Goal: Information Seeking & Learning: Understand process/instructions

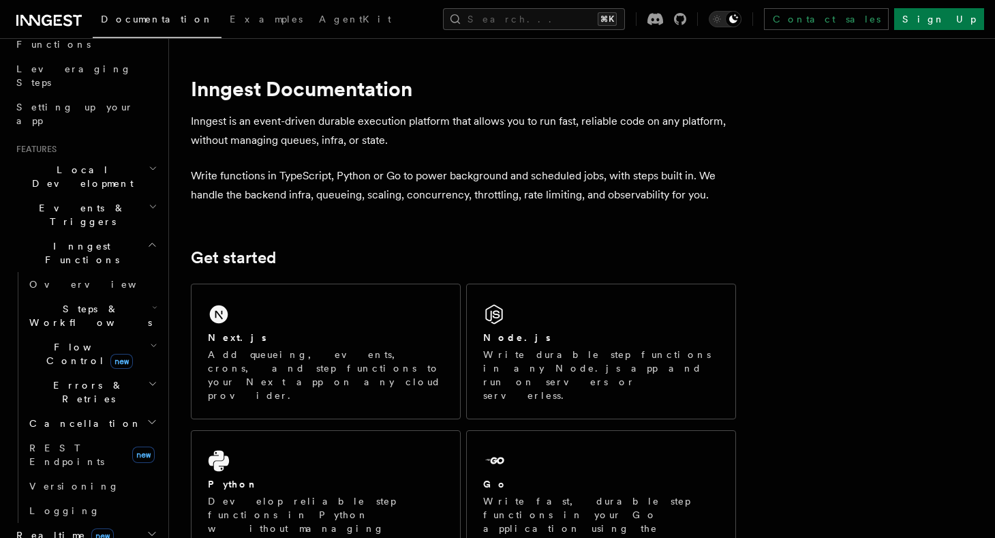
scroll to position [204, 0]
click at [86, 376] on span "Errors & Retries" at bounding box center [86, 389] width 124 height 27
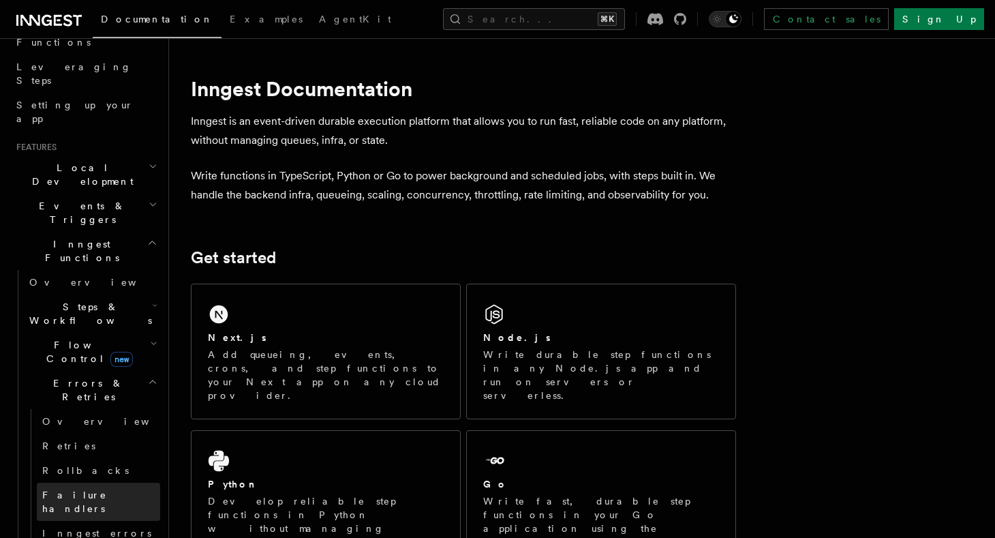
click at [102, 489] on span "Failure handlers" at bounding box center [74, 501] width 65 height 25
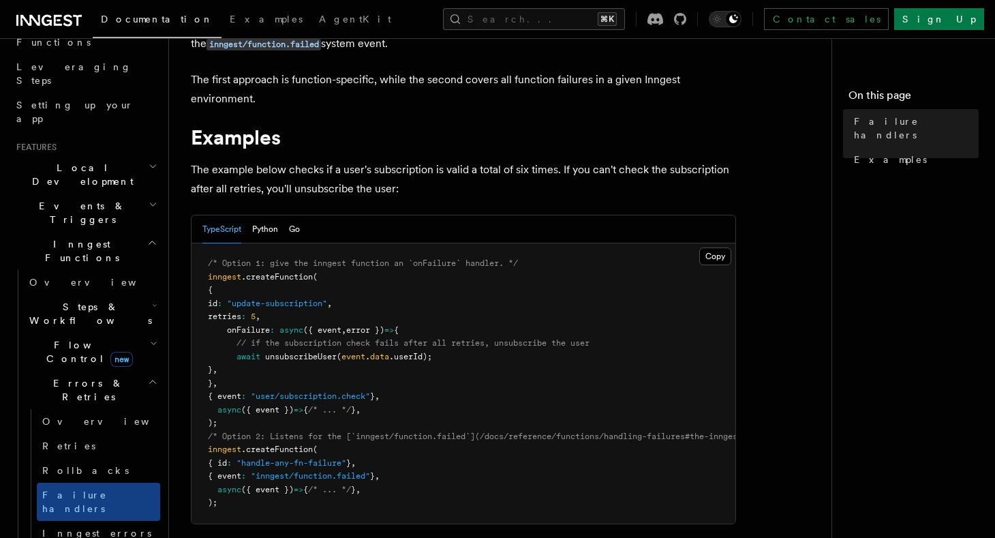
scroll to position [136, 0]
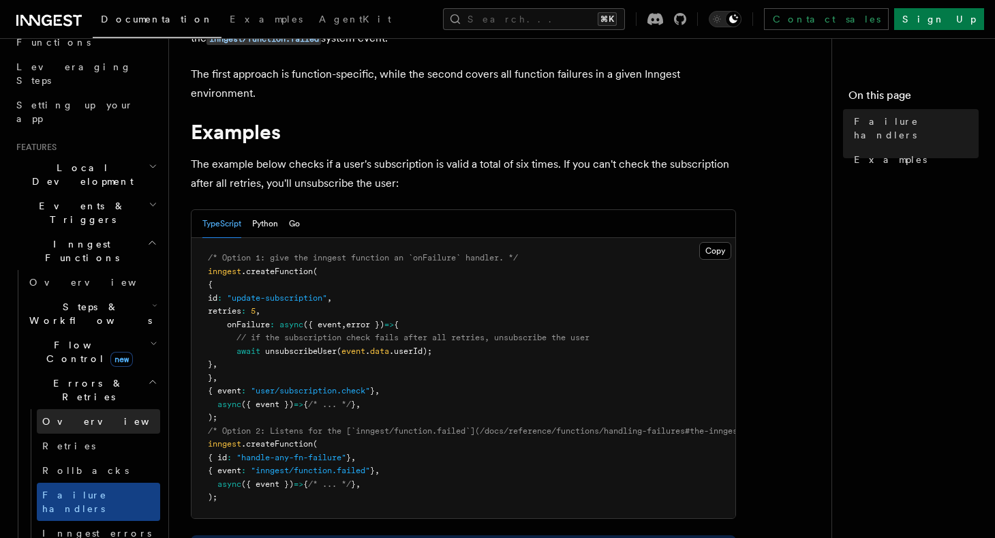
click at [91, 409] on link "Overview" at bounding box center [98, 421] width 123 height 25
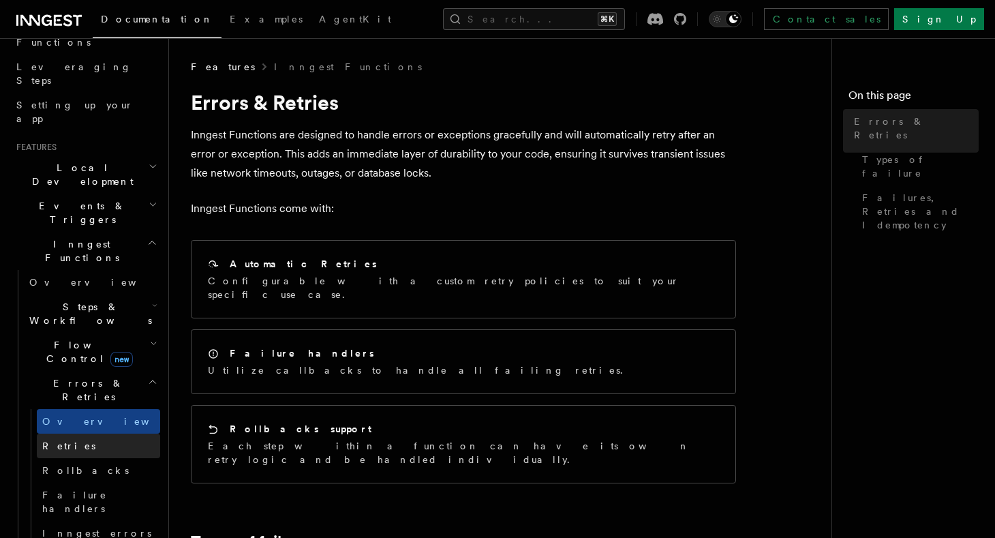
click at [85, 434] on link "Retries" at bounding box center [98, 446] width 123 height 25
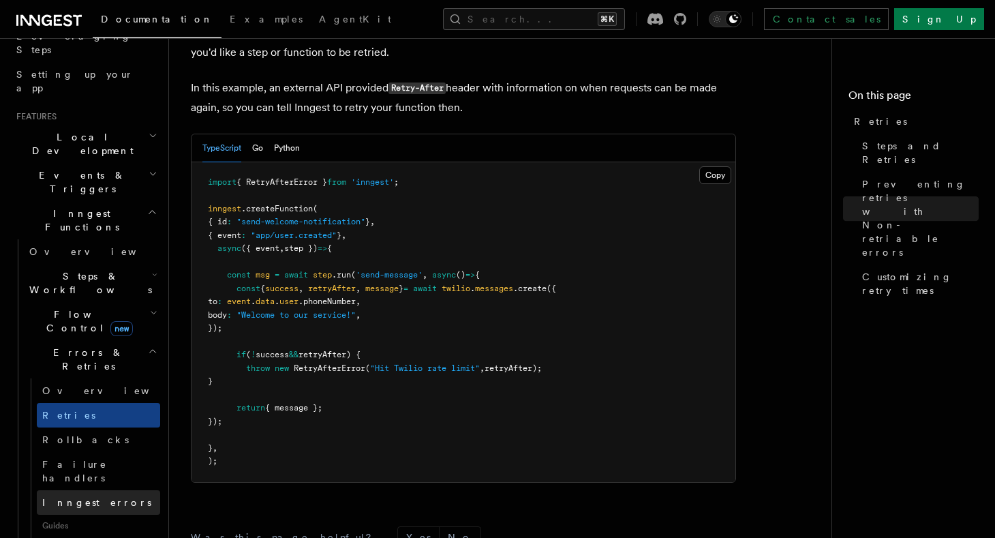
scroll to position [239, 0]
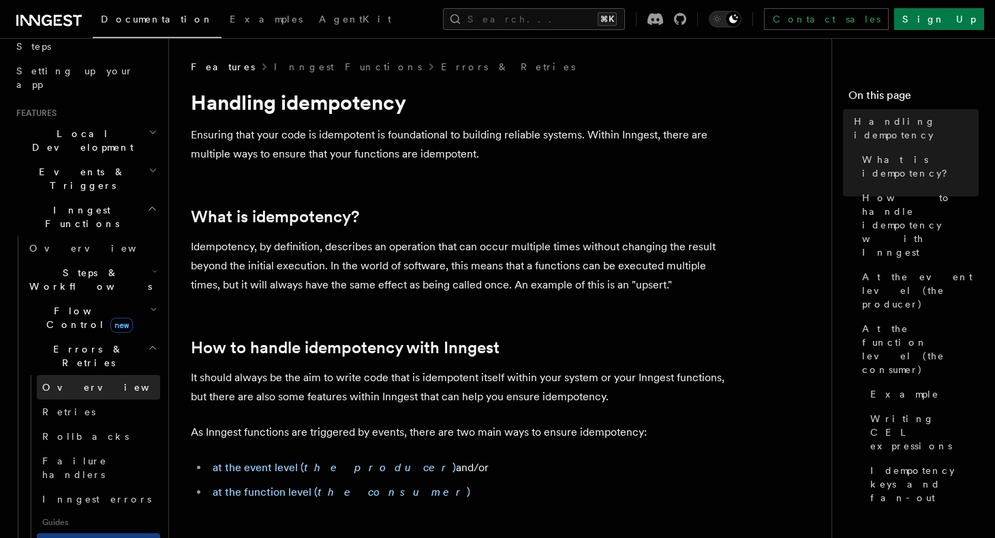
click at [78, 382] on span "Overview" at bounding box center [112, 387] width 140 height 11
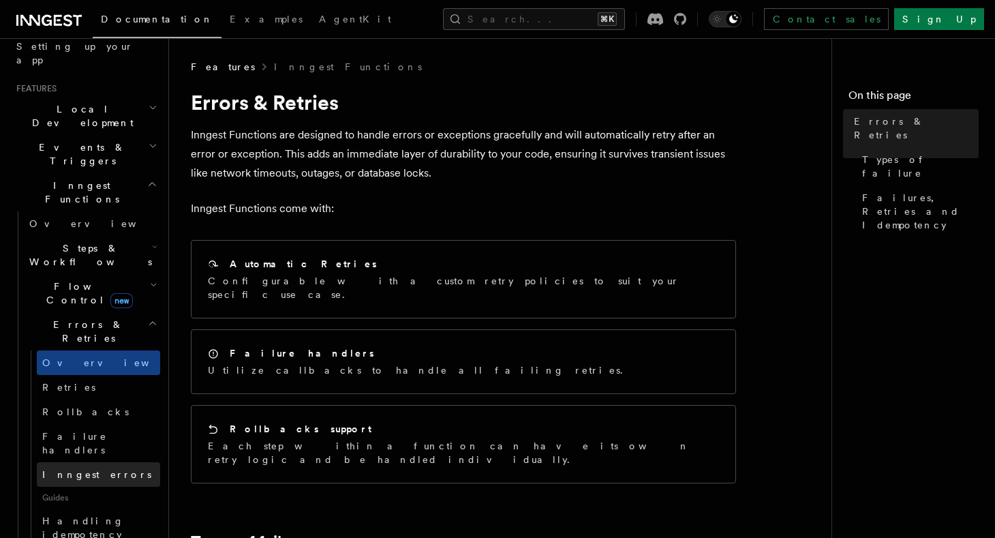
scroll to position [264, 0]
click at [152, 241] on icon "button" at bounding box center [154, 246] width 5 height 11
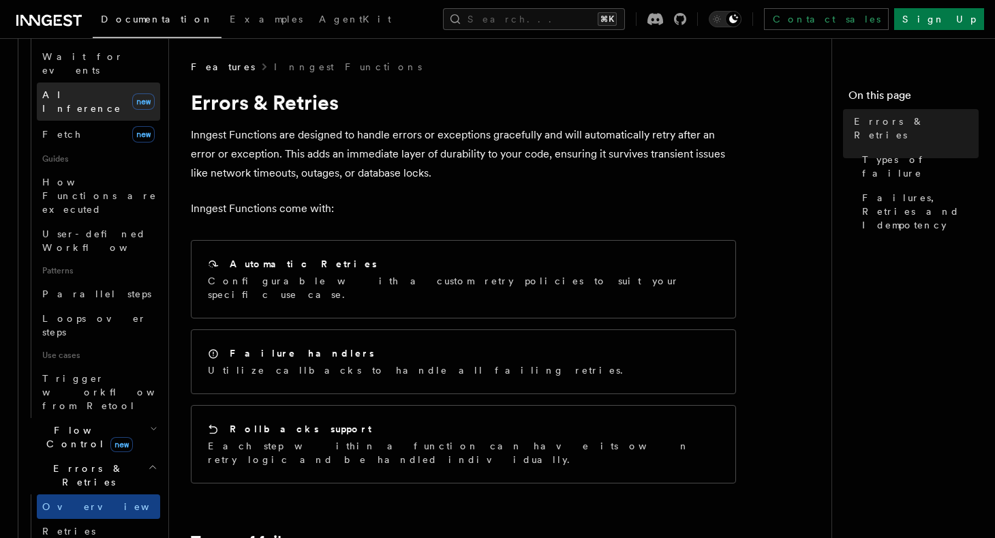
scroll to position [580, 0]
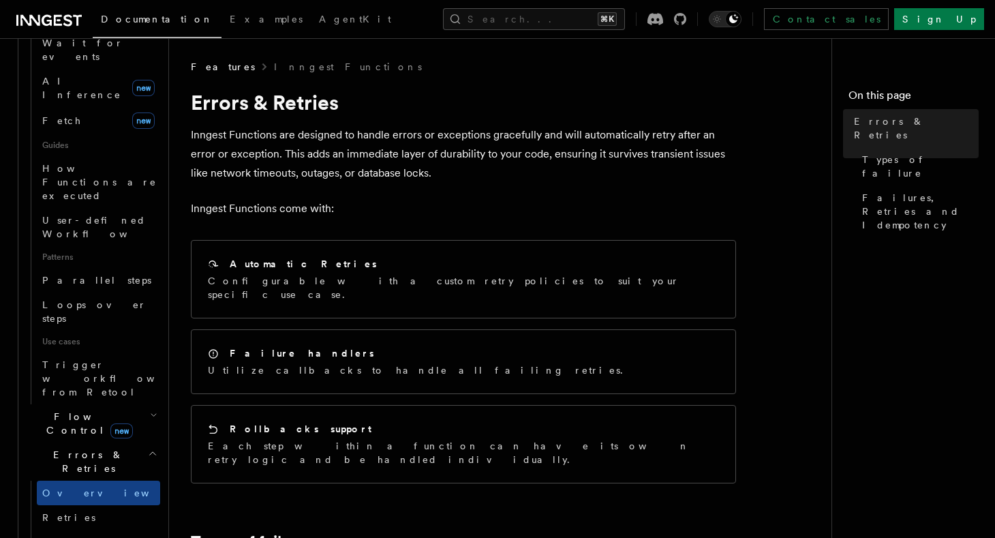
click at [154, 410] on icon "button" at bounding box center [153, 415] width 7 height 11
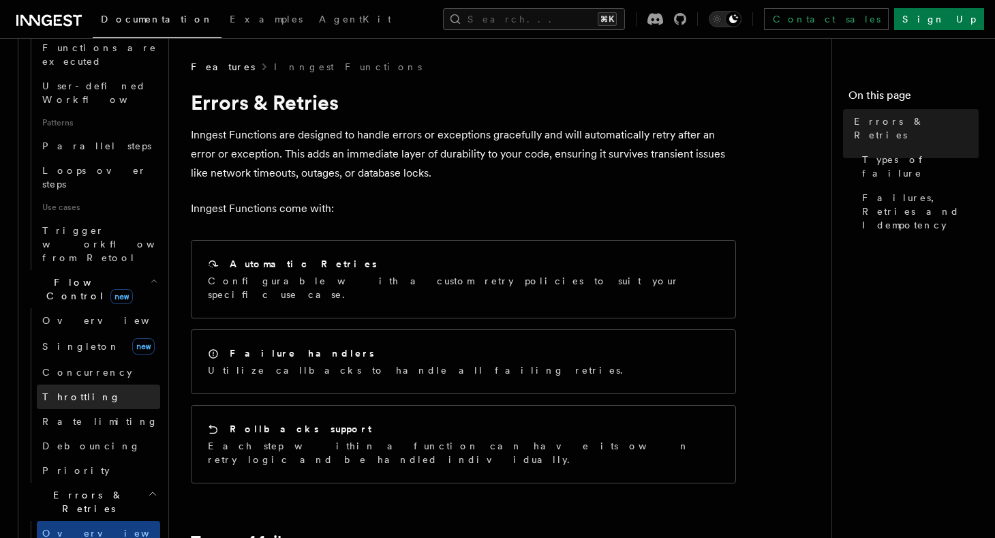
scroll to position [734, 0]
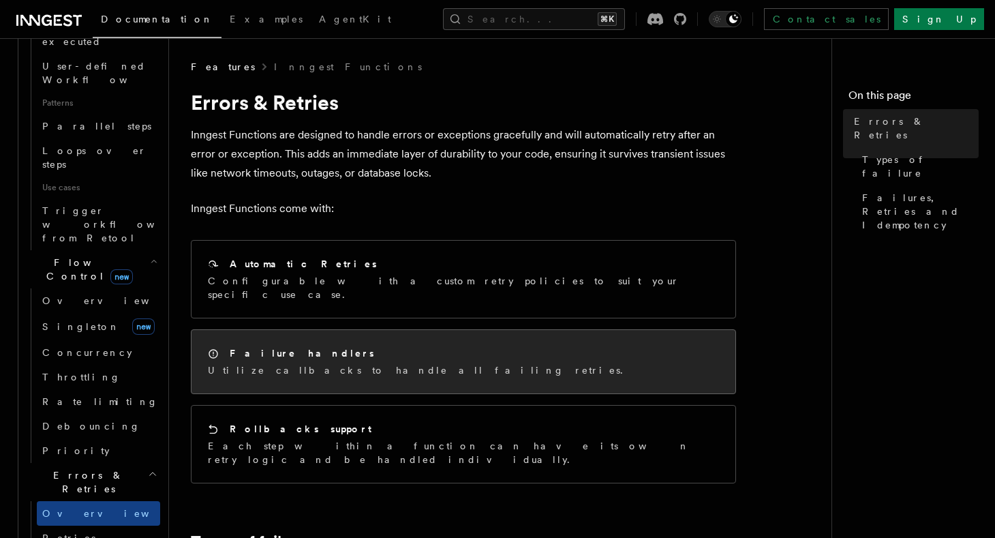
click at [257, 346] on h2 "Failure handlers" at bounding box center [302, 353] width 145 height 14
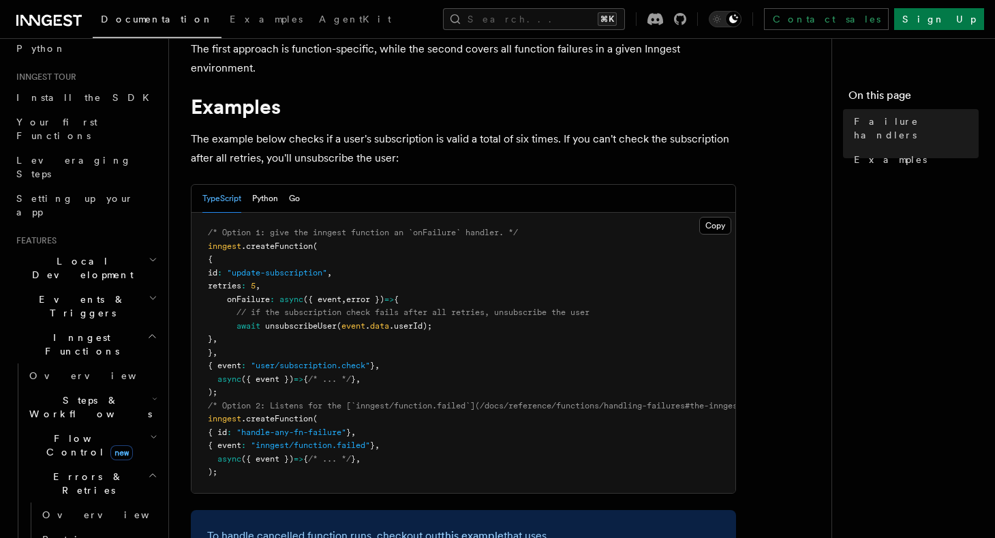
scroll to position [123, 0]
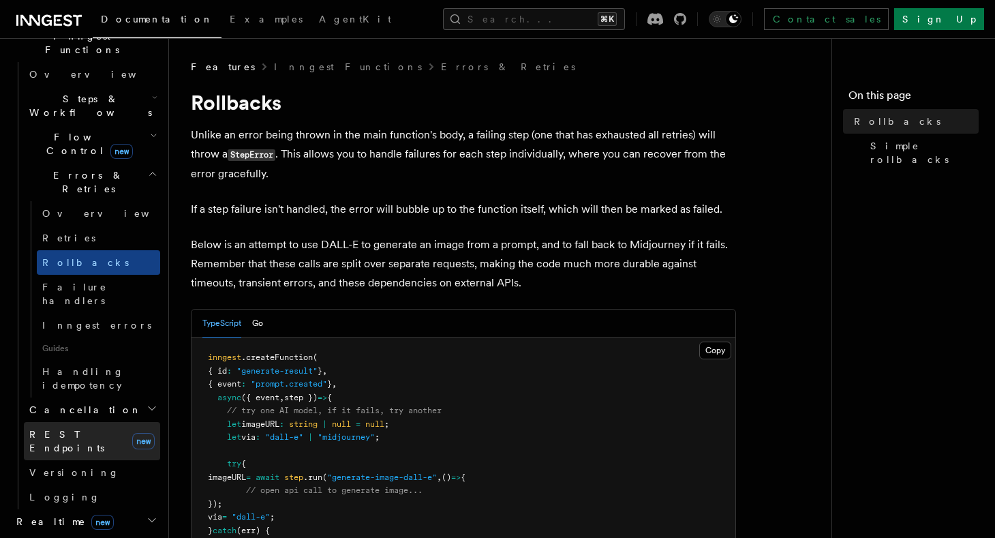
scroll to position [420, 0]
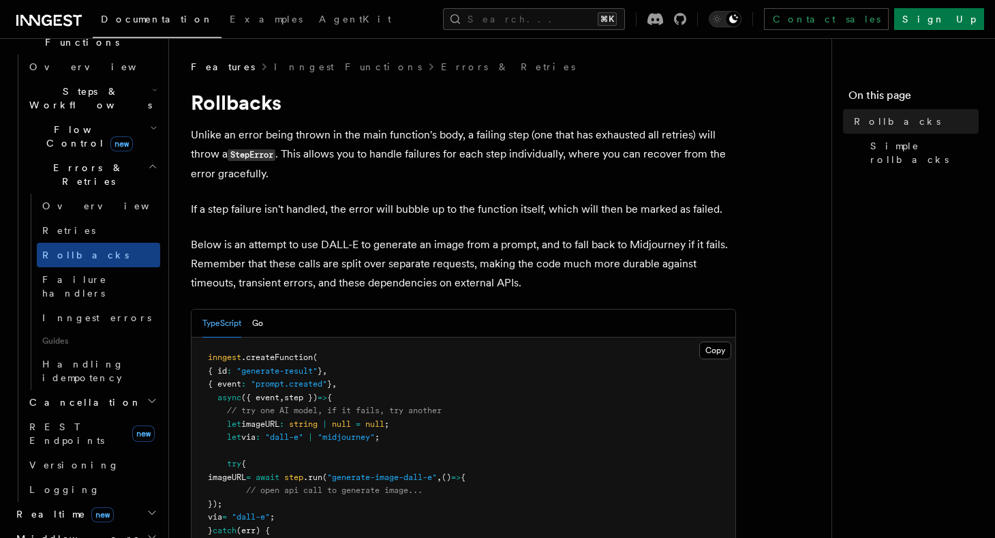
click at [81, 395] on span "Cancellation" at bounding box center [83, 402] width 118 height 14
click at [65, 459] on span "Versioning" at bounding box center [74, 464] width 90 height 11
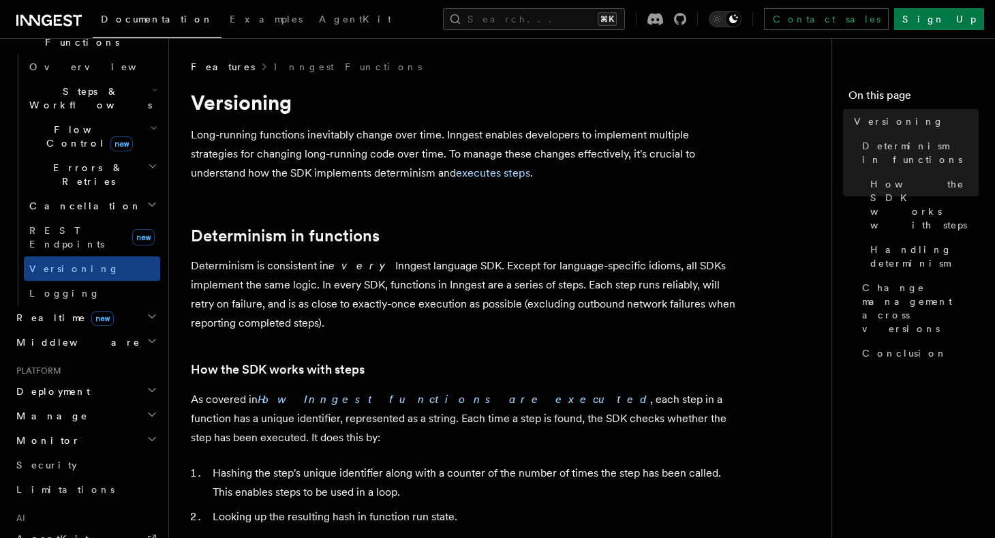
click at [56, 384] on span "Deployment" at bounding box center [50, 391] width 79 height 14
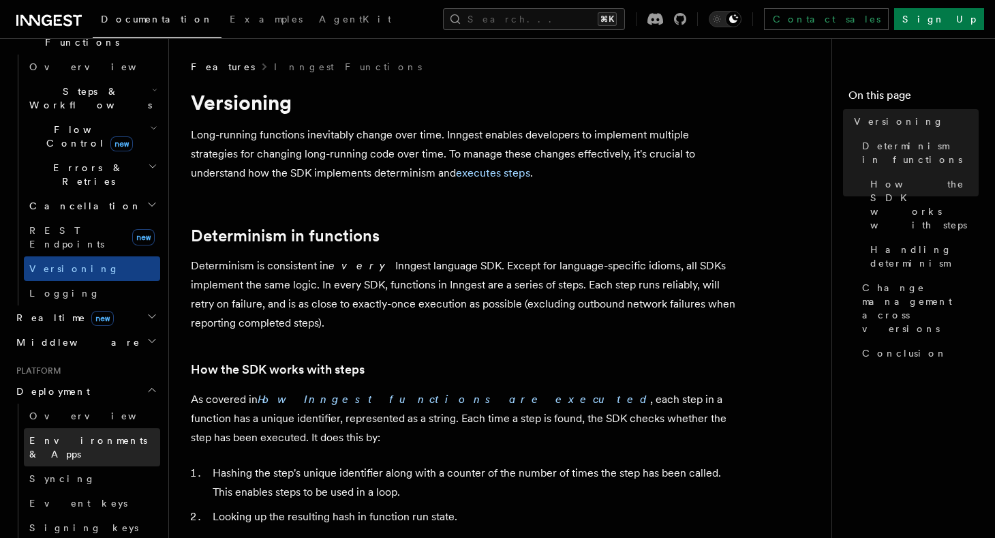
click at [69, 435] on span "Environments & Apps" at bounding box center [88, 447] width 118 height 25
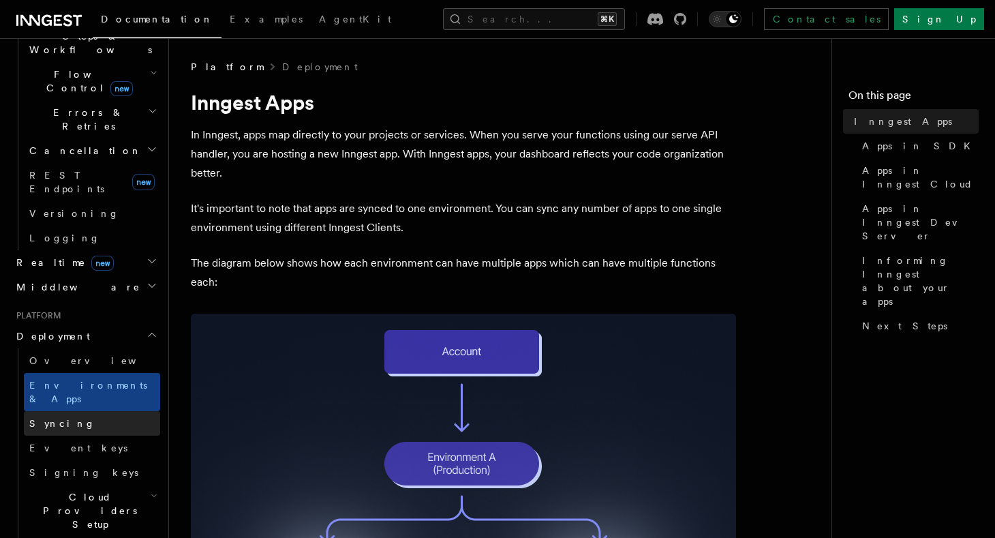
scroll to position [465, 0]
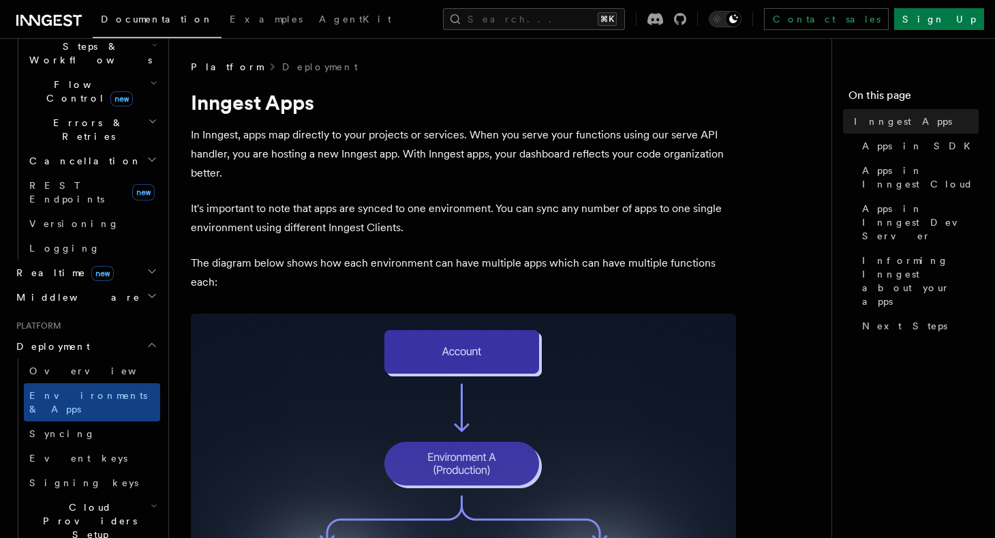
click at [69, 339] on span "Deployment" at bounding box center [50, 346] width 79 height 14
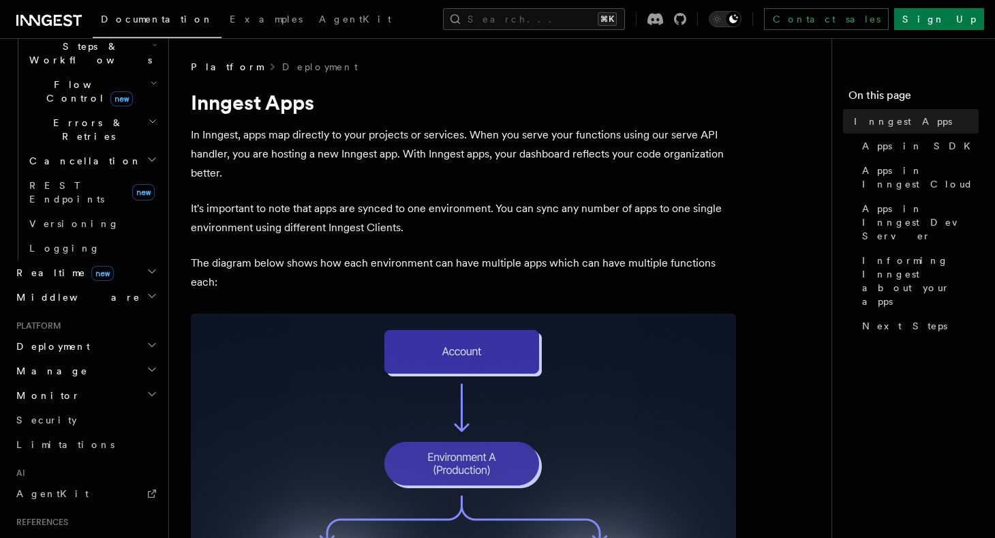
click at [76, 285] on h2 "Middleware" at bounding box center [85, 297] width 149 height 25
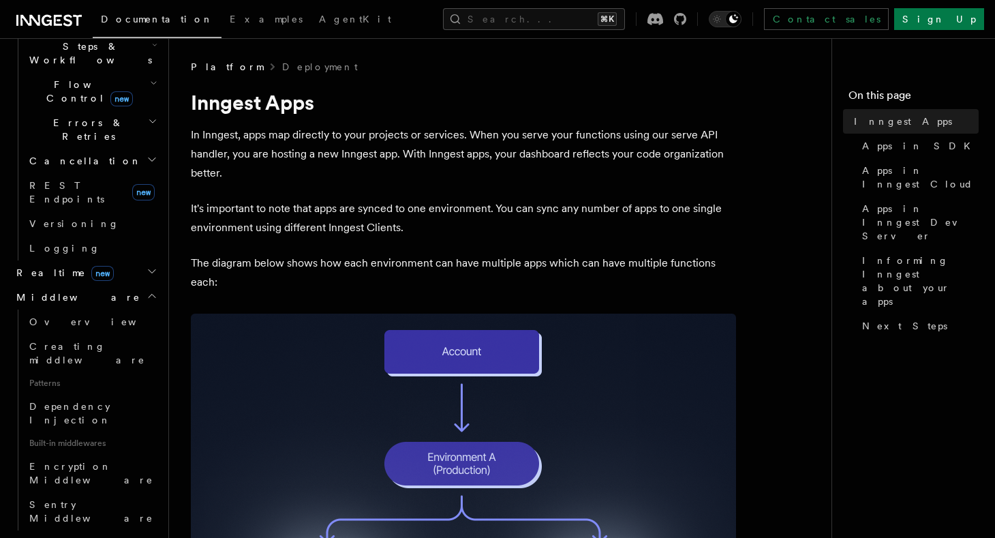
click at [35, 290] on span "Middleware" at bounding box center [76, 297] width 130 height 14
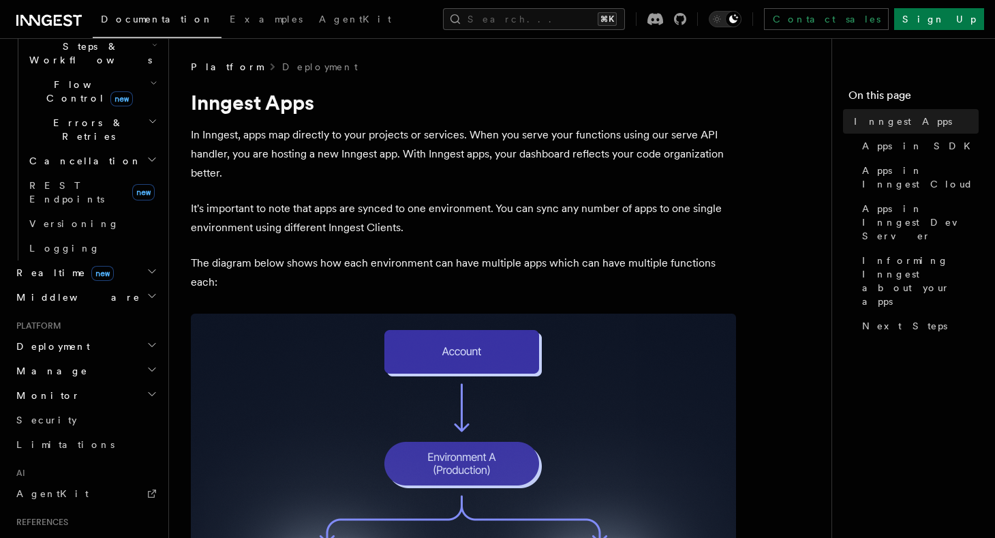
click at [31, 266] on span "Realtime new" at bounding box center [62, 273] width 103 height 14
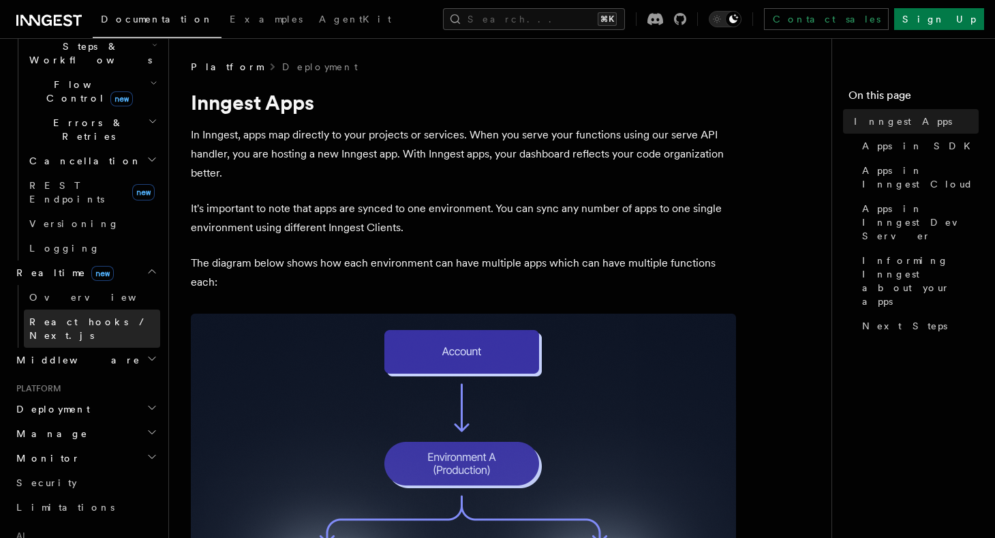
click at [55, 316] on span "React hooks / Next.js" at bounding box center [89, 328] width 121 height 25
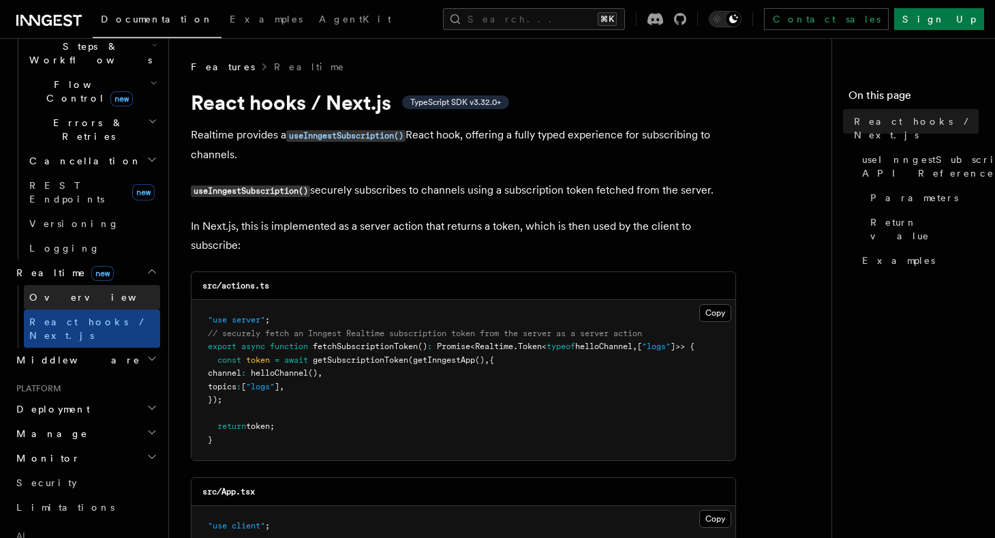
click at [57, 292] on span "Overview" at bounding box center [99, 297] width 140 height 11
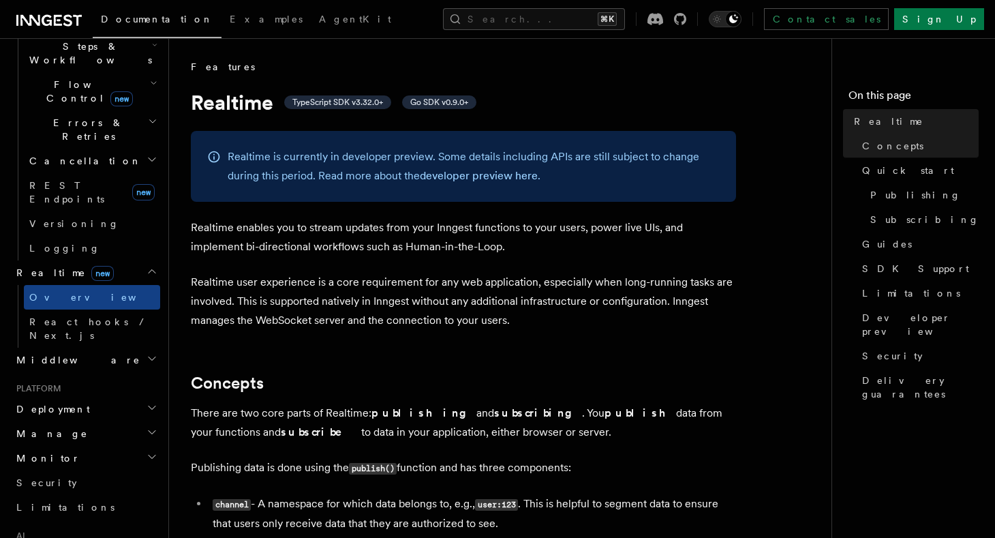
click at [37, 266] on span "Realtime new" at bounding box center [62, 273] width 103 height 14
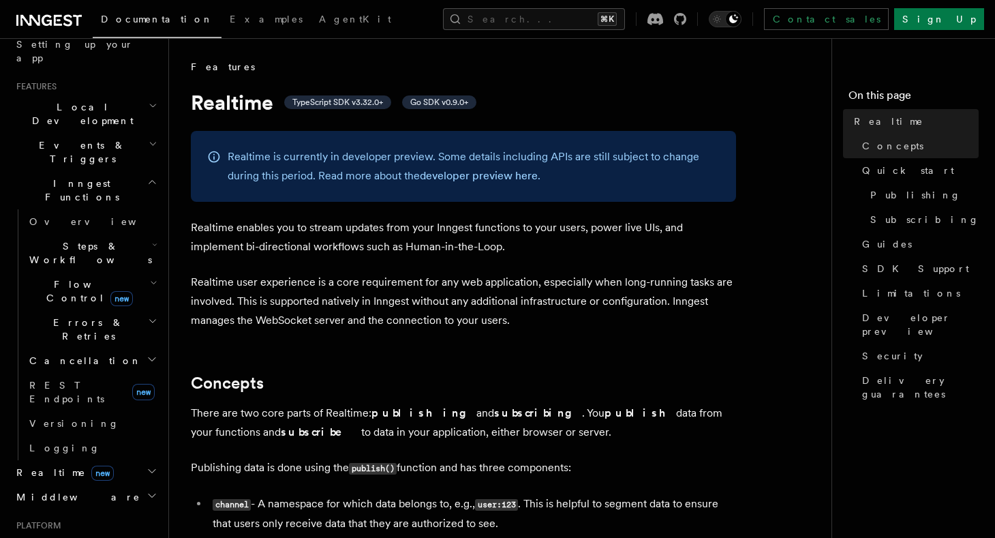
scroll to position [209, 0]
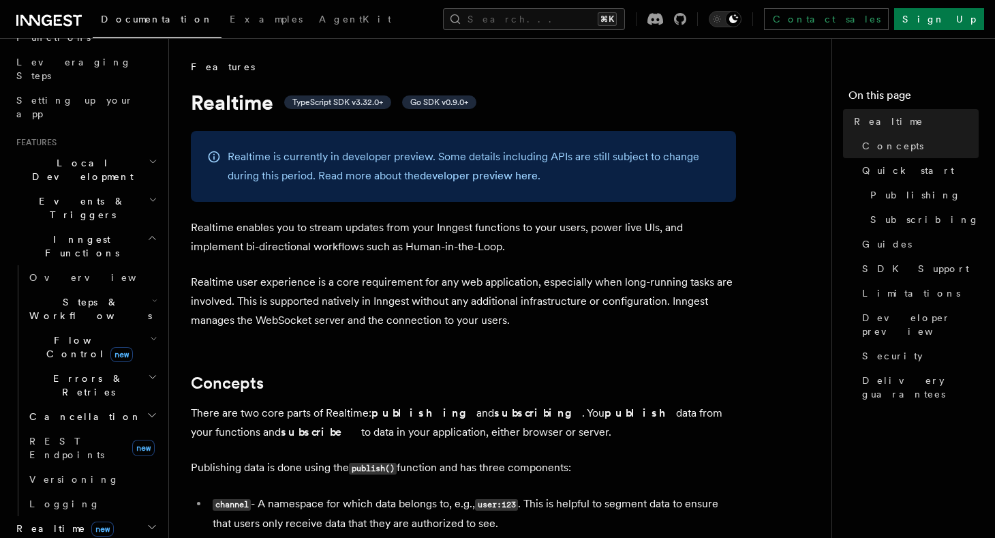
click at [59, 371] on span "Errors & Retries" at bounding box center [86, 384] width 124 height 27
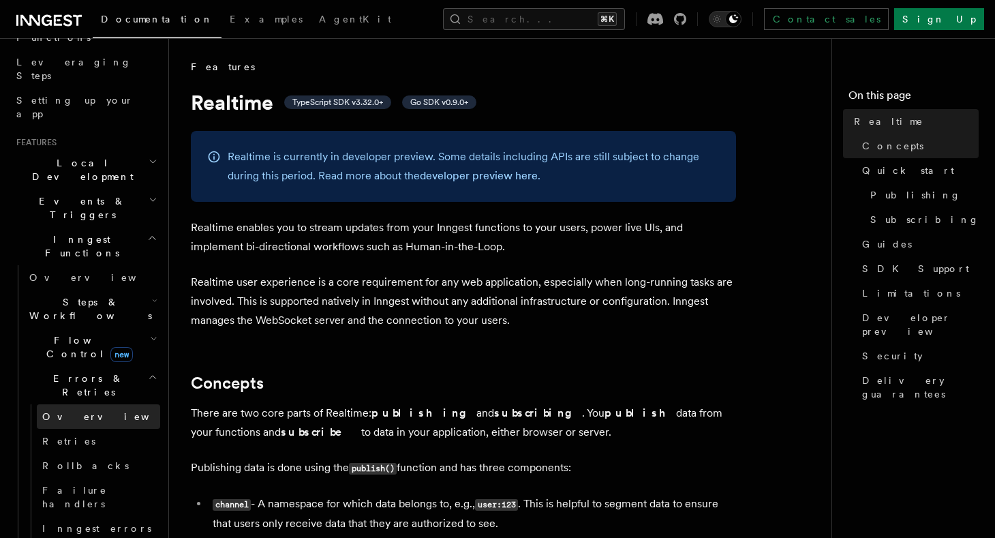
click at [65, 410] on span "Overview" at bounding box center [112, 417] width 140 height 14
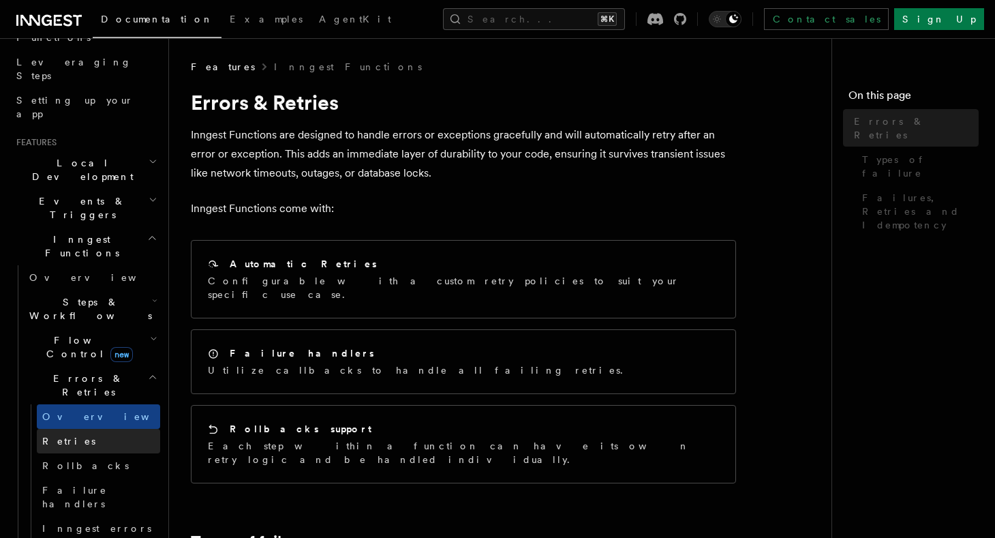
click at [65, 436] on span "Retries" at bounding box center [68, 441] width 53 height 11
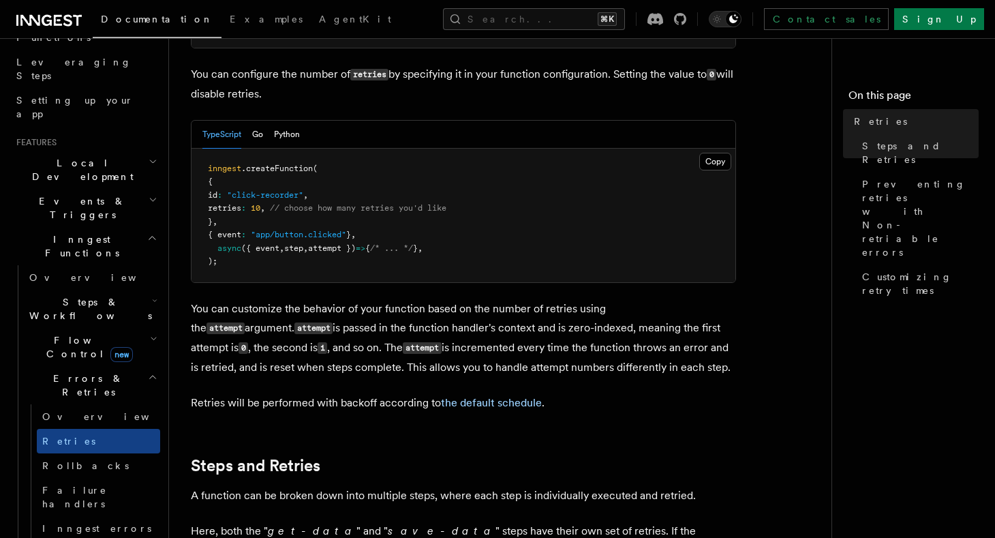
scroll to position [337, 0]
drag, startPoint x: 486, startPoint y: 332, endPoint x: 656, endPoint y: 330, distance: 170.4
click at [656, 330] on p "You can customize the behavior of your function based on the number of retries …" at bounding box center [463, 338] width 545 height 78
click at [590, 332] on p "You can customize the behavior of your function based on the number of retries …" at bounding box center [463, 338] width 545 height 78
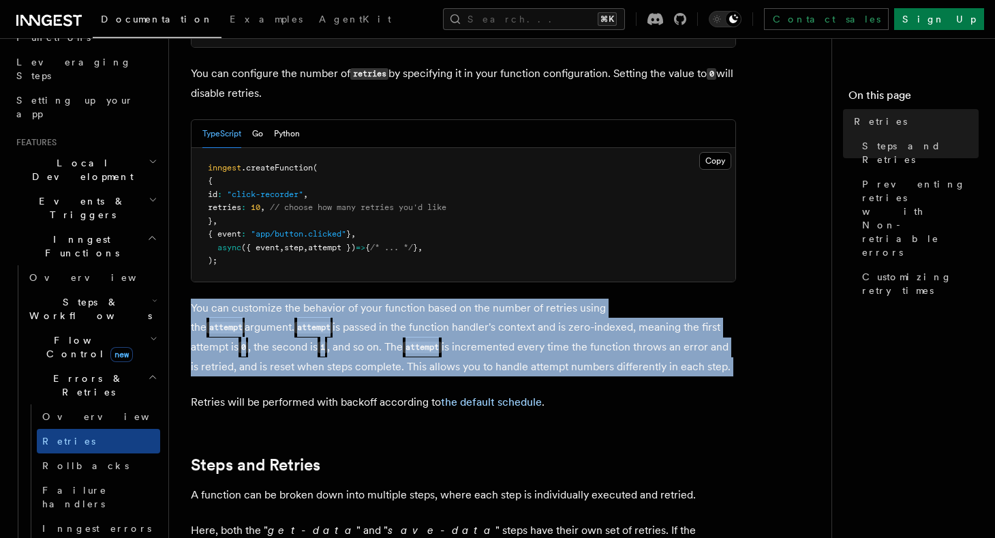
click at [590, 332] on p "You can customize the behavior of your function based on the number of retries …" at bounding box center [463, 338] width 545 height 78
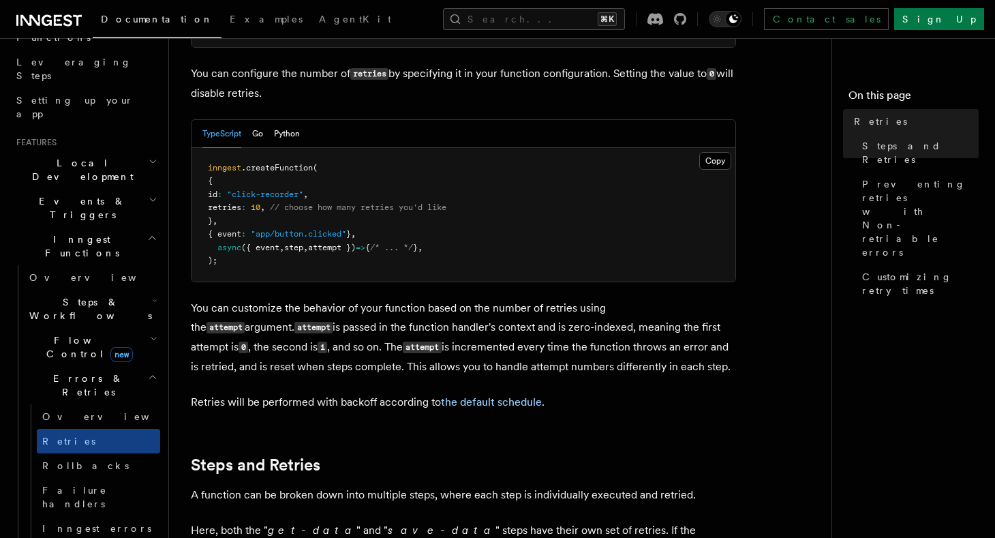
click at [454, 330] on p "You can customize the behavior of your function based on the number of retries …" at bounding box center [463, 338] width 545 height 78
click at [403, 342] on code "attempt" at bounding box center [422, 348] width 38 height 12
copy code "attempt"
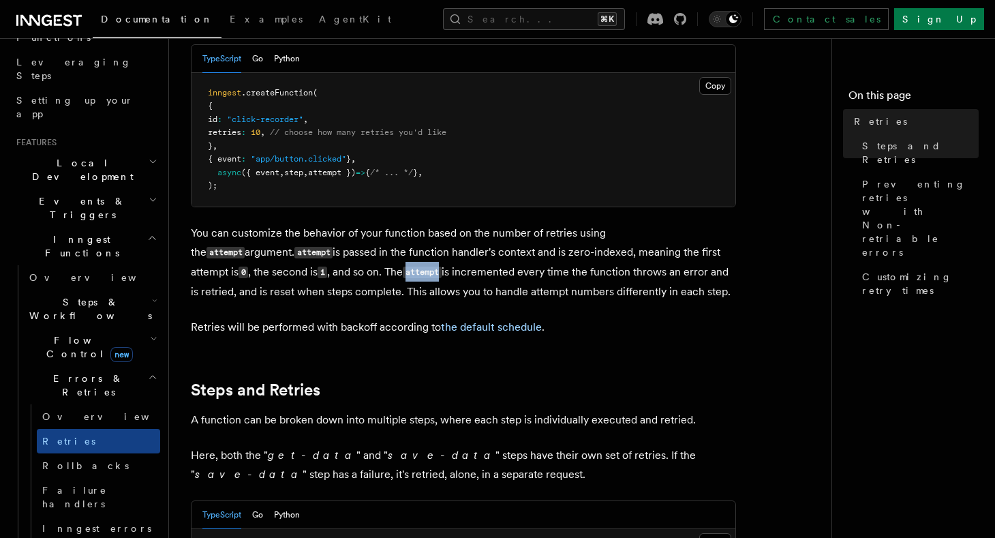
scroll to position [410, 0]
click at [571, 235] on p "You can customize the behavior of your function based on the number of retries …" at bounding box center [463, 264] width 545 height 78
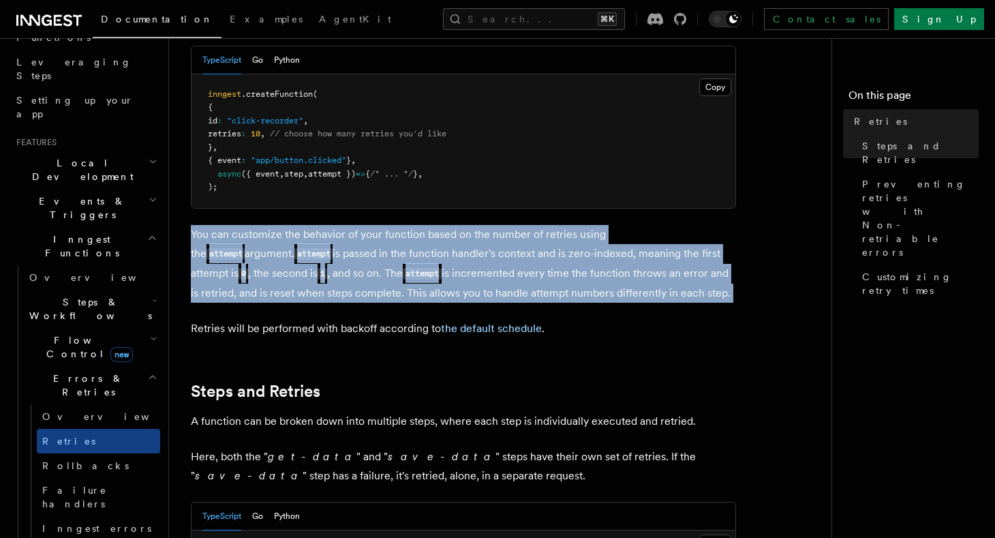
click at [571, 235] on p "You can customize the behavior of your function based on the number of retries …" at bounding box center [463, 264] width 545 height 78
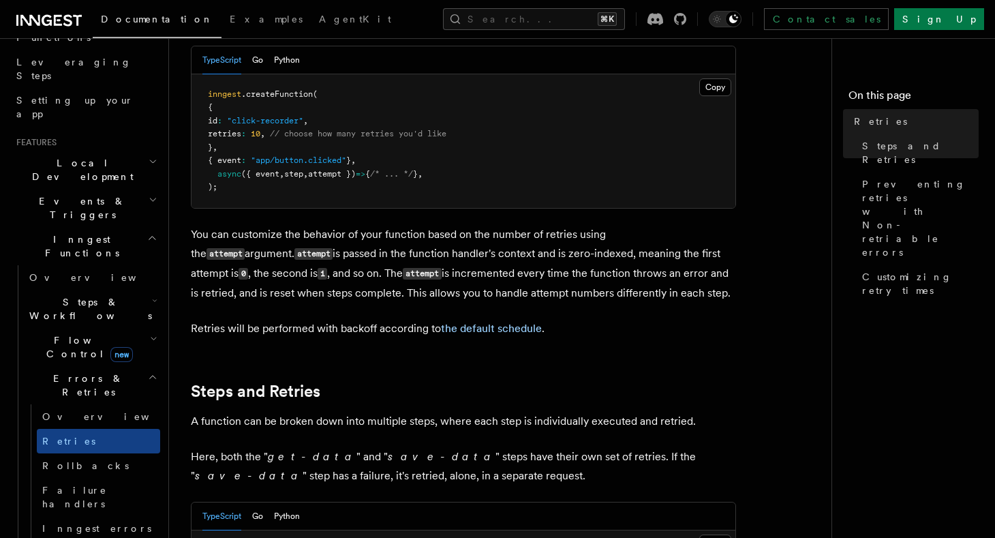
click at [437, 255] on p "You can customize the behavior of your function based on the number of retries …" at bounding box center [463, 264] width 545 height 78
